Goal: Task Accomplishment & Management: Manage account settings

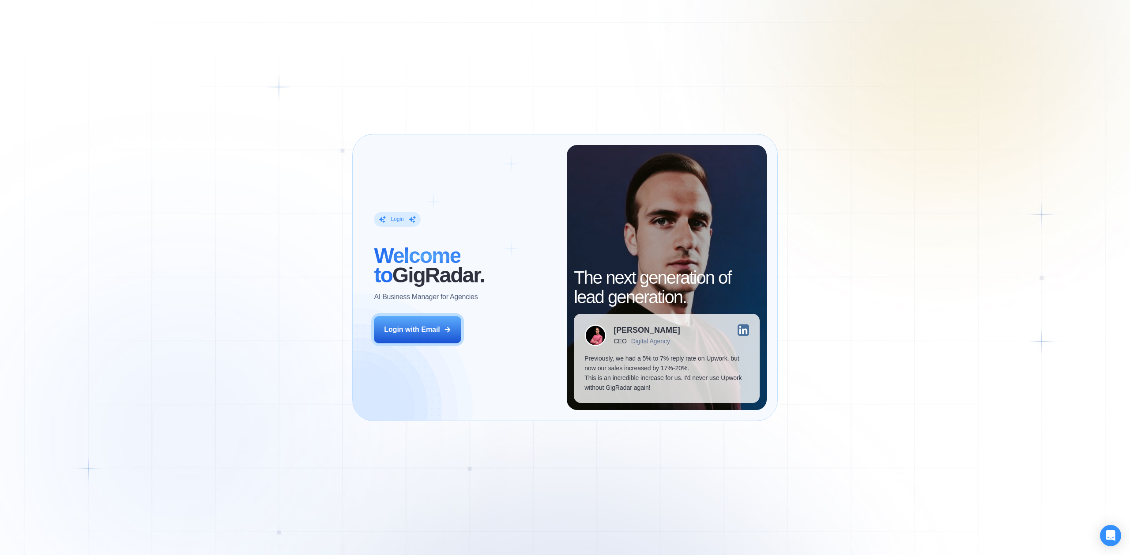
click at [1000, 230] on div "Login ‍ Welcome to GigRadar. AI Business Manager for Agencies Login with Email …" at bounding box center [565, 277] width 1130 height 555
click at [407, 317] on button "Login with Email" at bounding box center [417, 329] width 87 height 27
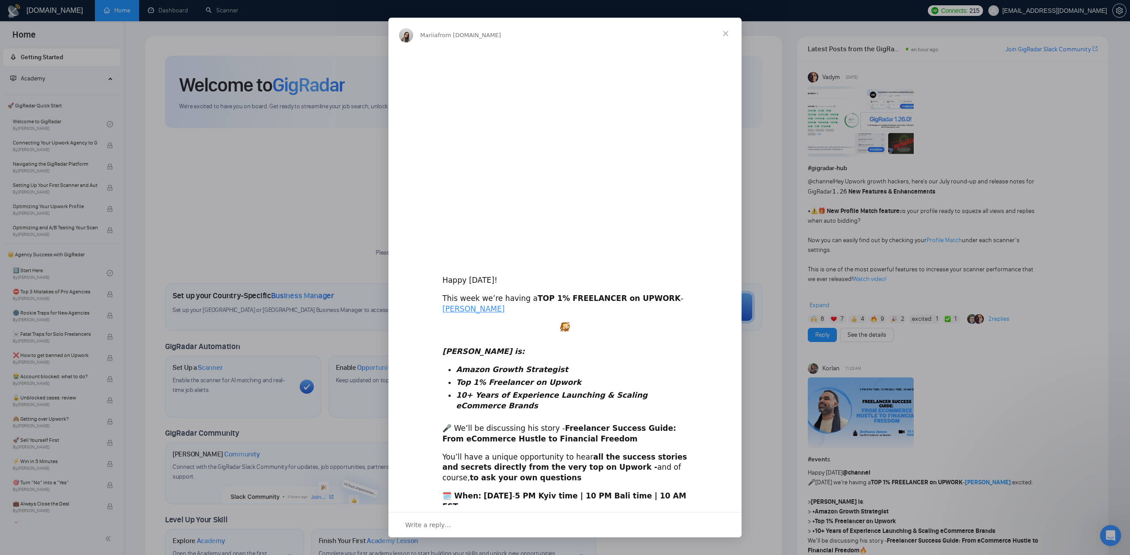
click at [1109, 13] on div "Intercom messenger" at bounding box center [565, 277] width 1130 height 555
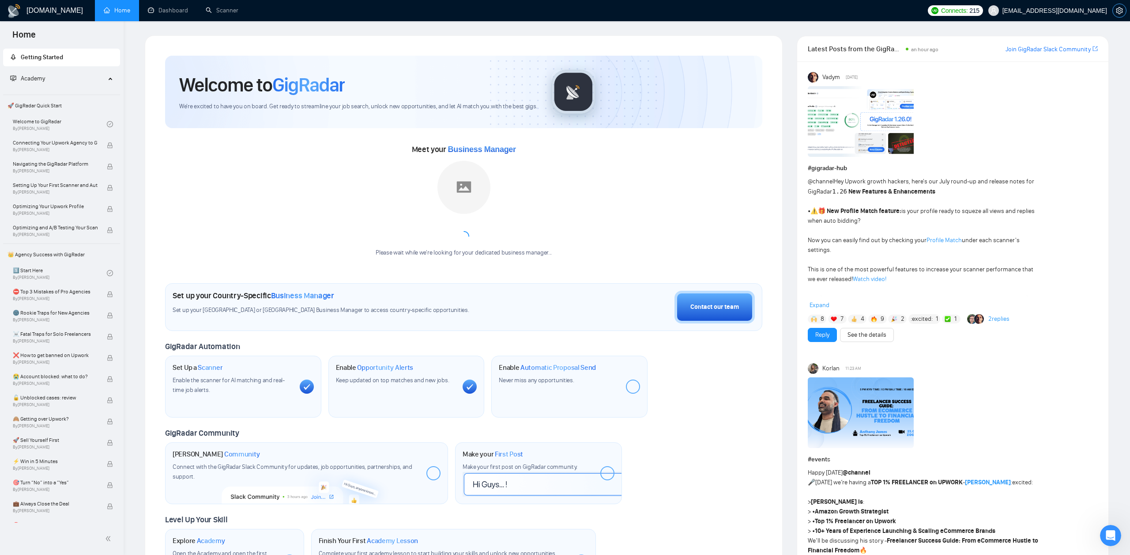
click at [1119, 12] on icon "setting" at bounding box center [1119, 10] width 7 height 7
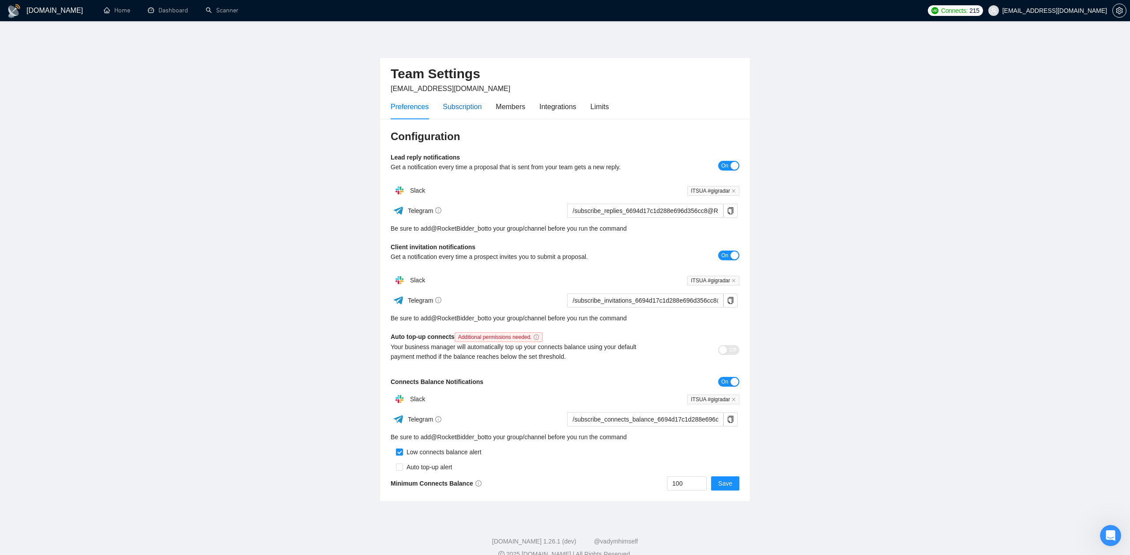
click at [450, 102] on div "Subscription" at bounding box center [462, 106] width 39 height 11
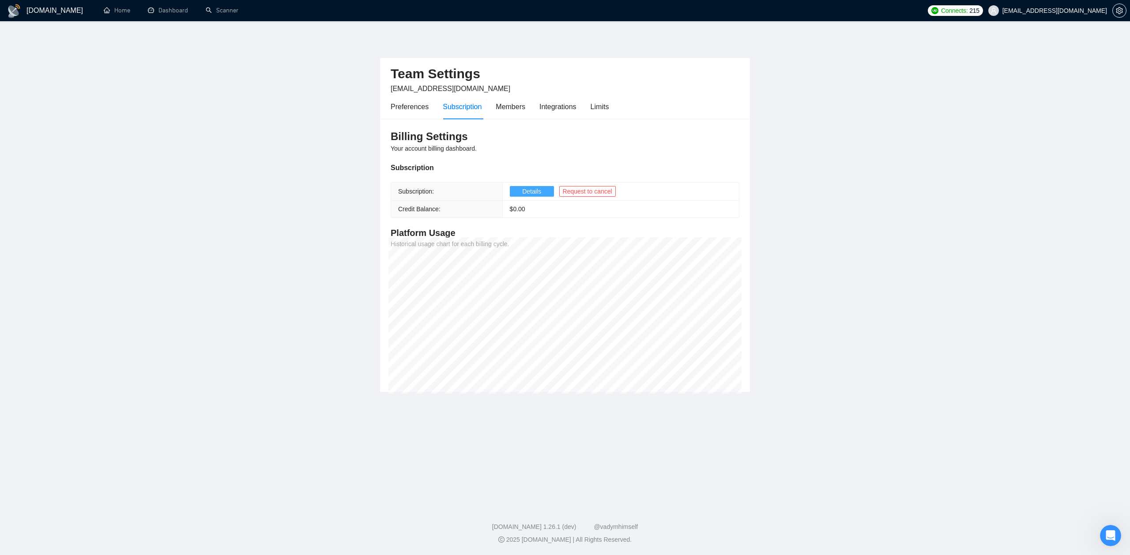
click at [521, 189] on button "Details" at bounding box center [532, 191] width 44 height 11
